Goal: Task Accomplishment & Management: Manage account settings

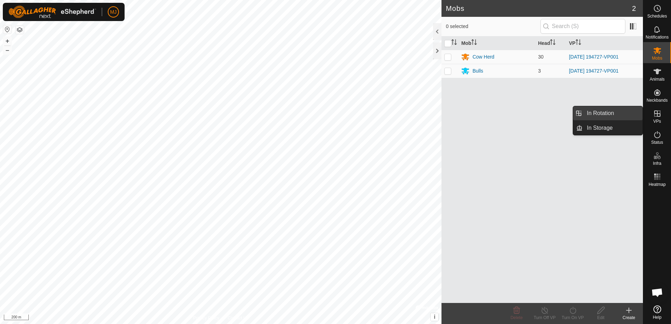
click at [612, 114] on link "In Rotation" at bounding box center [613, 113] width 60 height 14
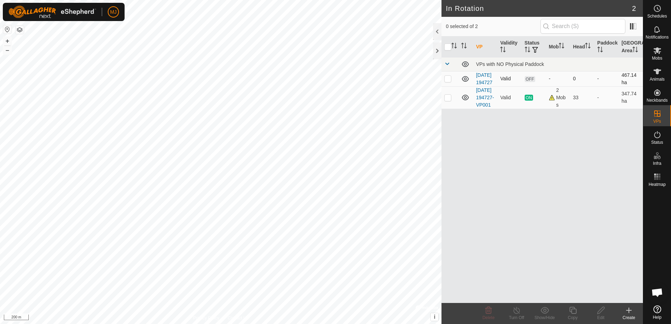
click at [448, 81] on p-checkbox at bounding box center [447, 79] width 7 height 6
checkbox input "true"
click at [487, 315] on icon at bounding box center [488, 310] width 8 height 8
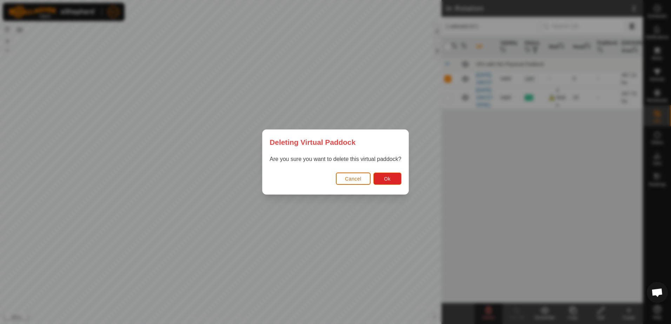
click at [349, 175] on button "Cancel" at bounding box center [353, 179] width 35 height 12
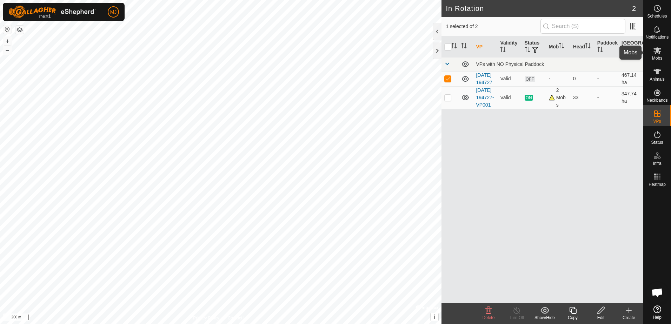
click at [657, 53] on icon at bounding box center [657, 50] width 8 height 8
